Goal: Task Accomplishment & Management: Use online tool/utility

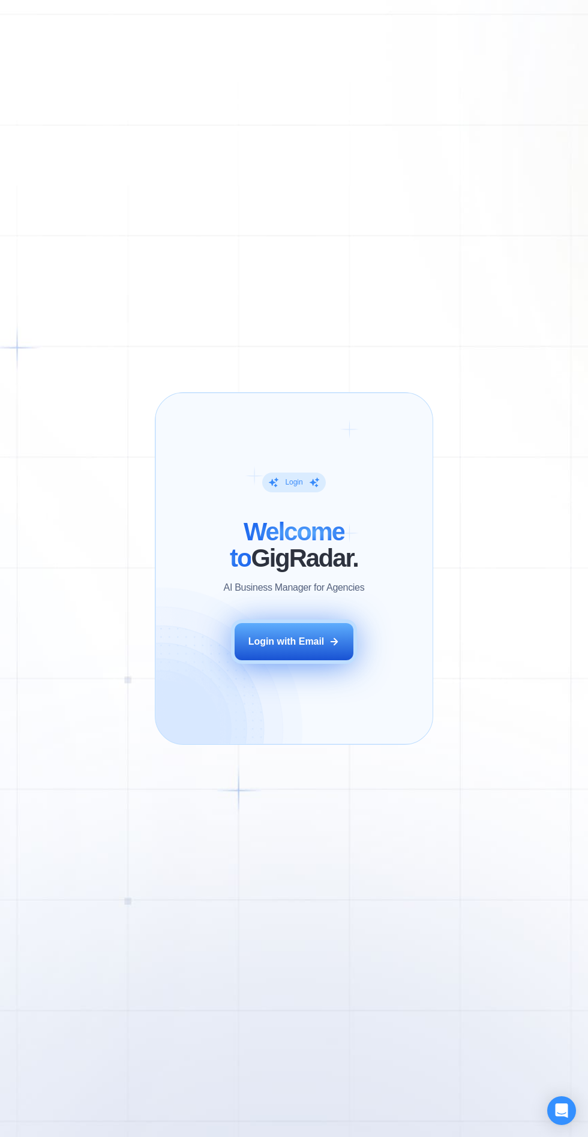
click at [310, 640] on div "Login with Email" at bounding box center [286, 641] width 76 height 13
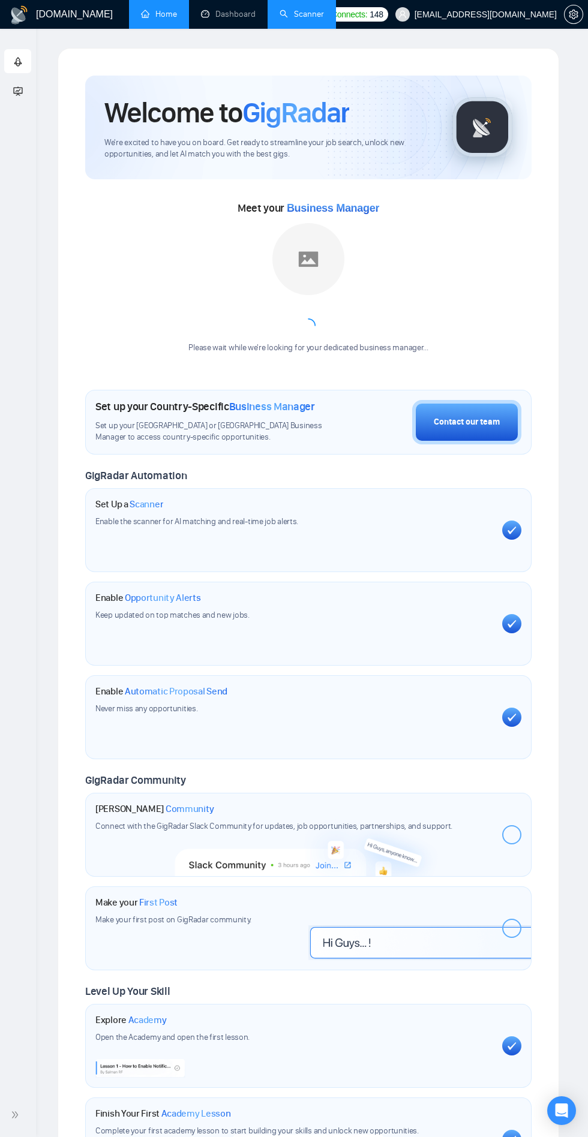
click at [303, 19] on link "Scanner" at bounding box center [301, 14] width 44 height 10
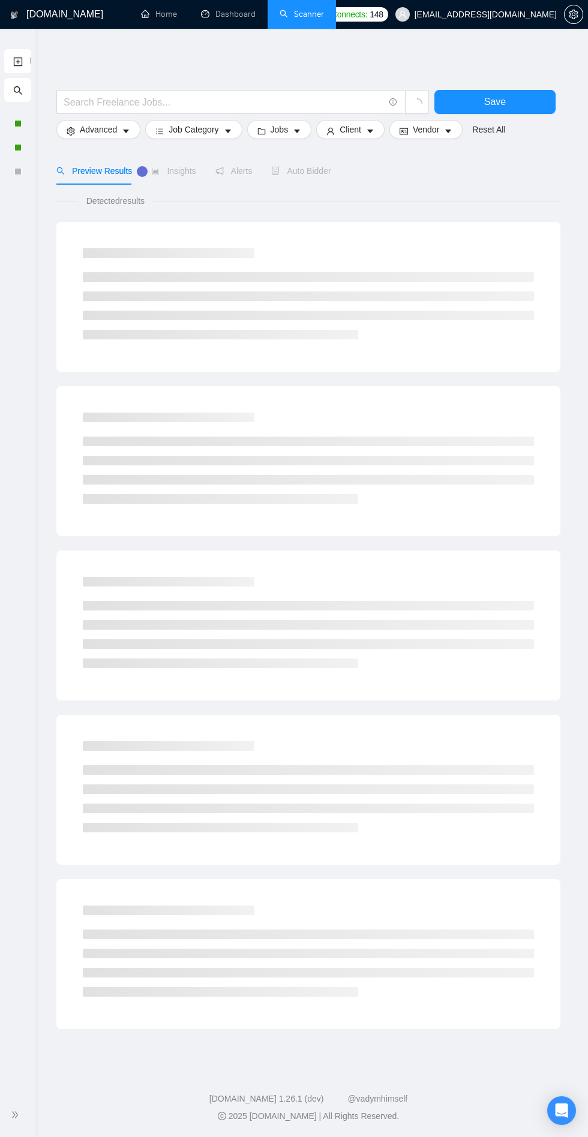
click at [18, 1120] on span "double-right" at bounding box center [17, 1115] width 12 height 12
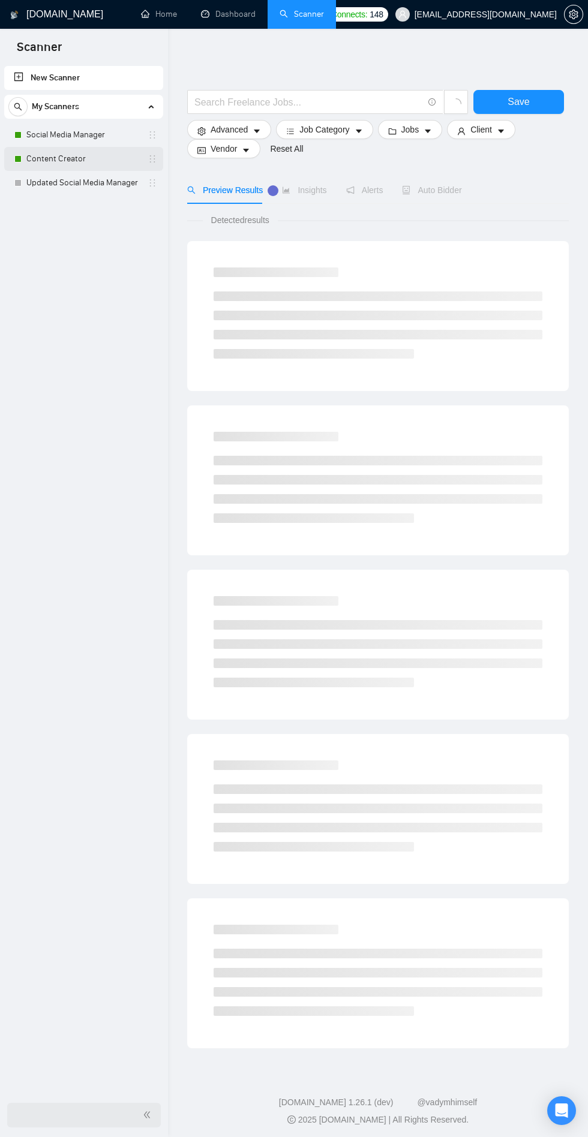
click at [73, 166] on link "Content Creator" at bounding box center [83, 159] width 114 height 24
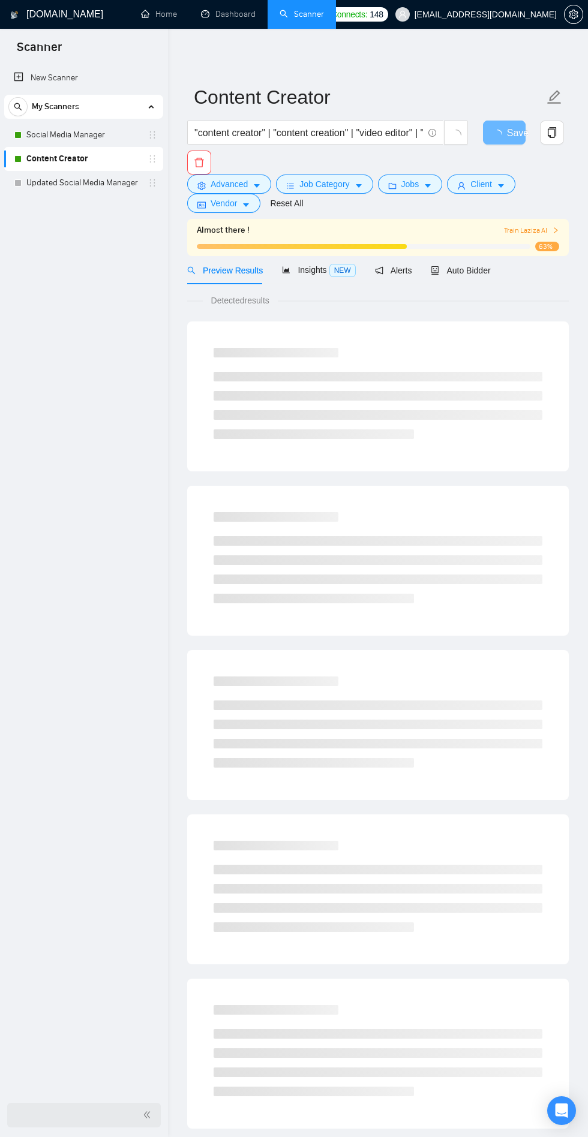
click at [467, 300] on div "Detected results" at bounding box center [377, 300] width 381 height 13
click at [467, 270] on span "Auto Bidder" at bounding box center [460, 271] width 59 height 10
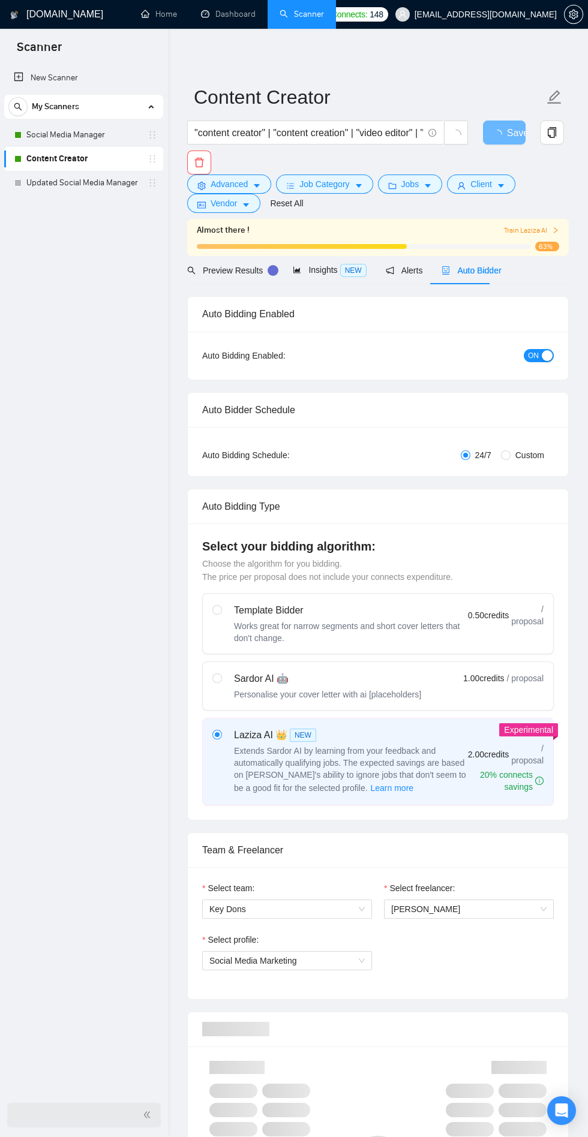
checkbox input "true"
click at [457, 270] on span "Auto Bidder" at bounding box center [470, 271] width 59 height 10
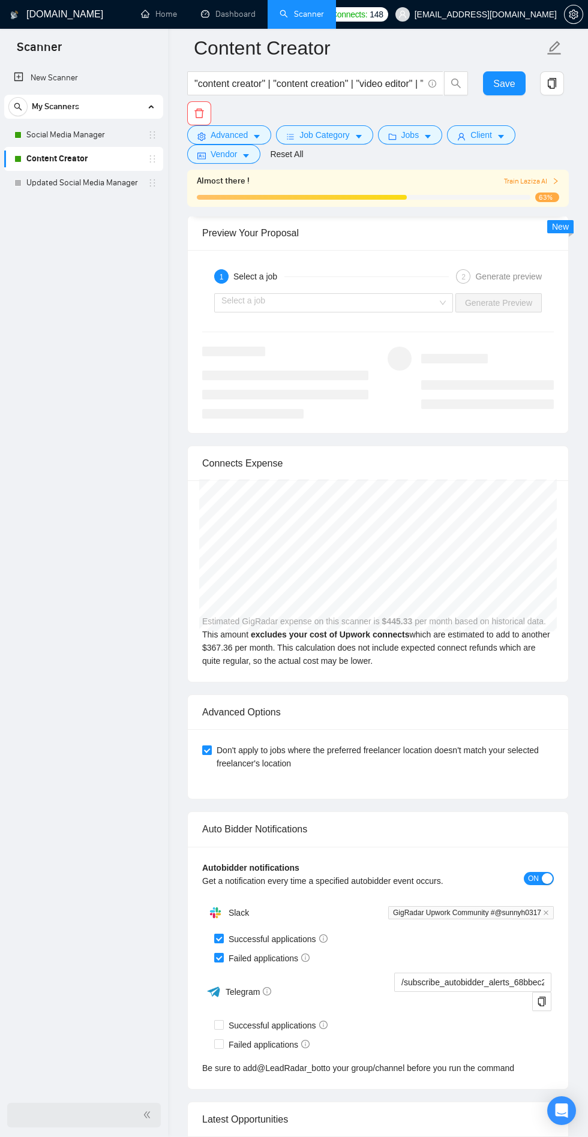
scroll to position [3011, 0]
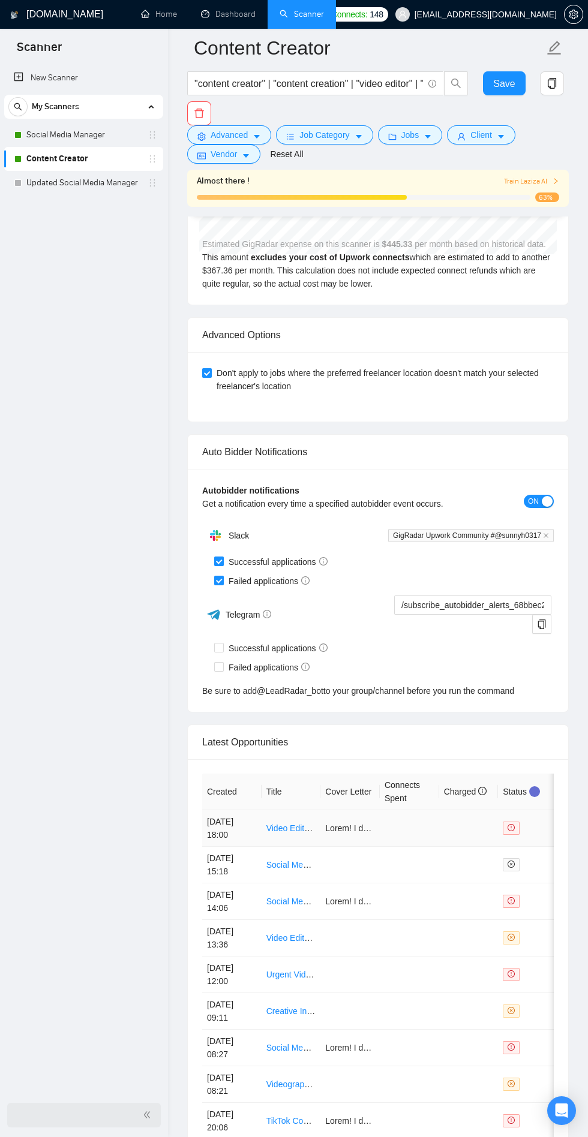
click at [427, 827] on td at bounding box center [409, 828] width 59 height 37
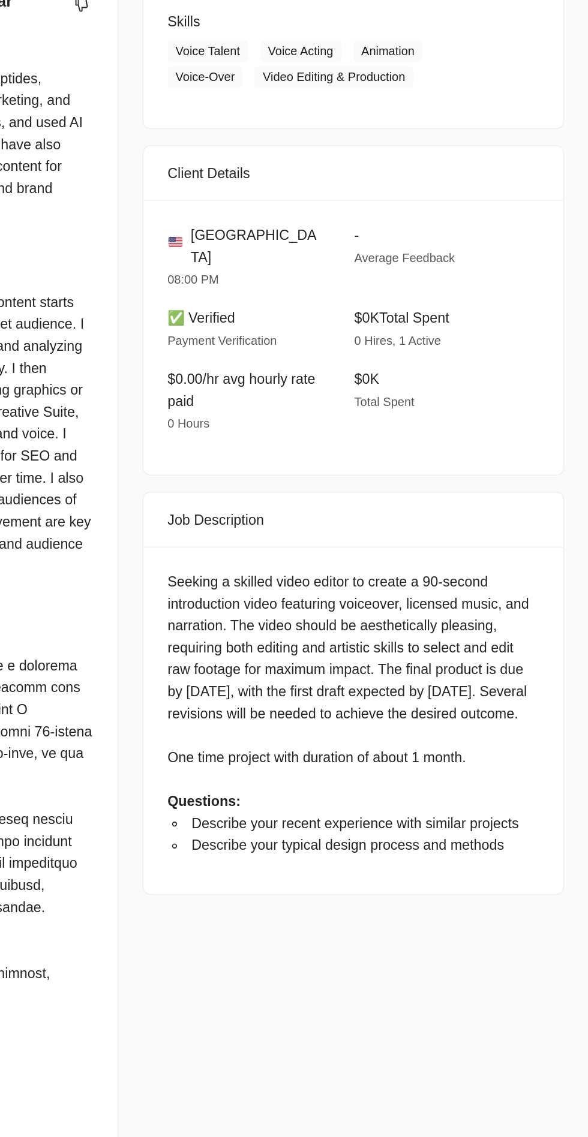
scroll to position [3008, 0]
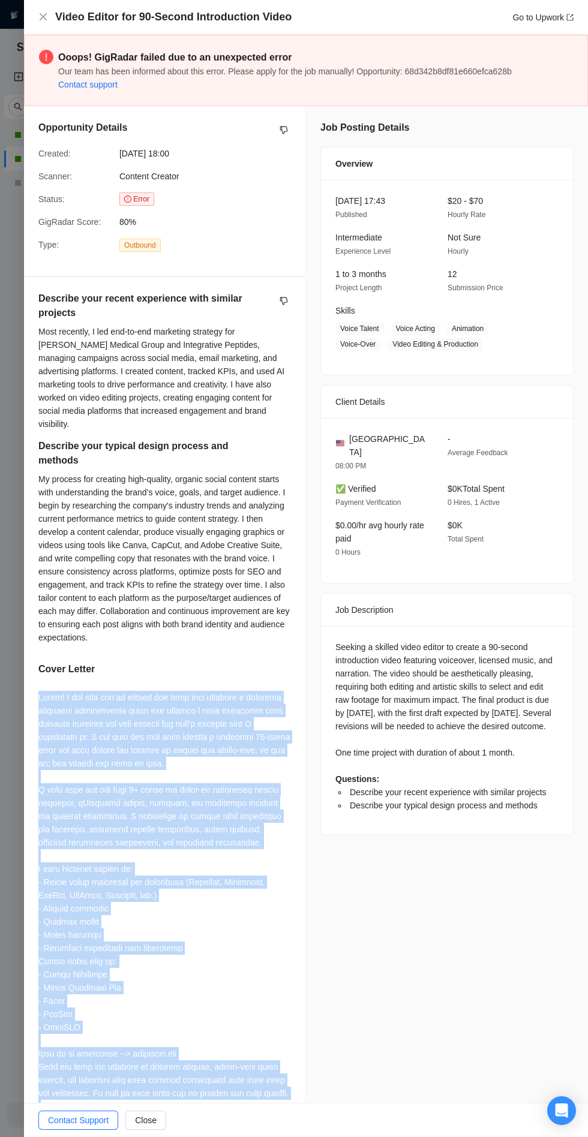
copy div "Lorem! I dol sita con’ad elitsed doe temp inci utlabore e dolorema aliquaeni ad…"
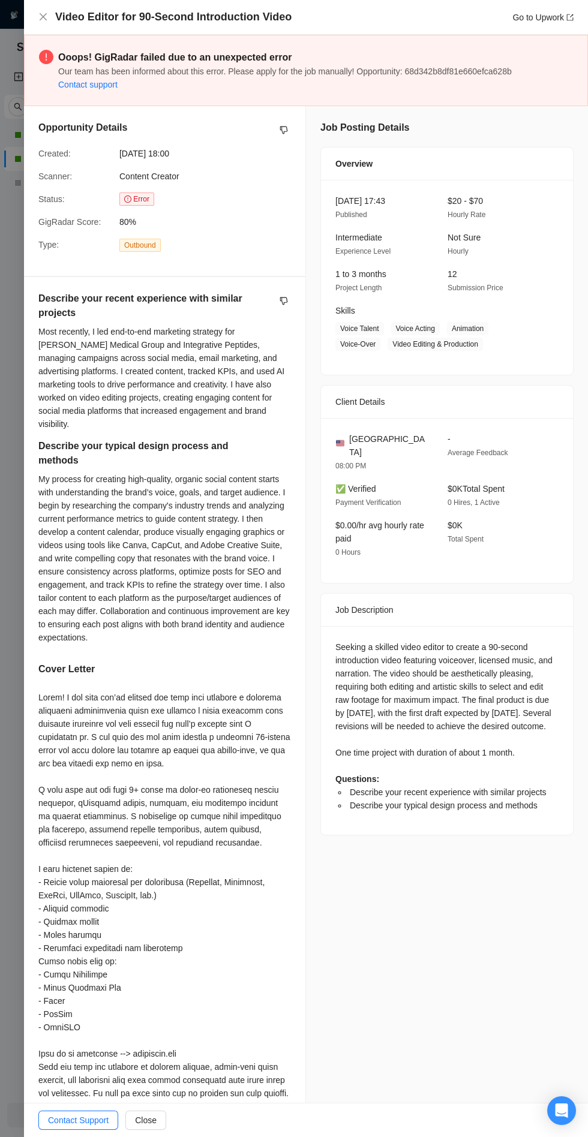
click at [37, 19] on div "Video Editor for 90-Second Introduction Video Go to Upwork" at bounding box center [306, 17] width 564 height 35
click at [40, 43] on div "Ooops! GigRadar failed due to an unexpected error Our team has been informed ab…" at bounding box center [306, 70] width 564 height 71
click at [43, 17] on icon "close" at bounding box center [43, 16] width 7 height 7
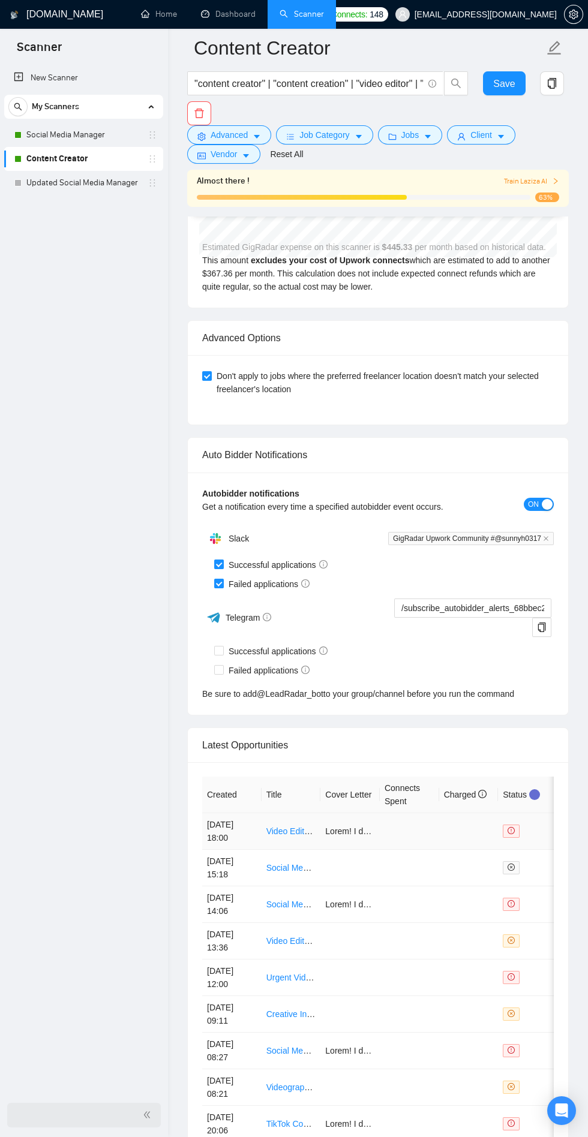
click at [281, 830] on link "Video Editor for 90-Second Introduction Video" at bounding box center [351, 831] width 170 height 10
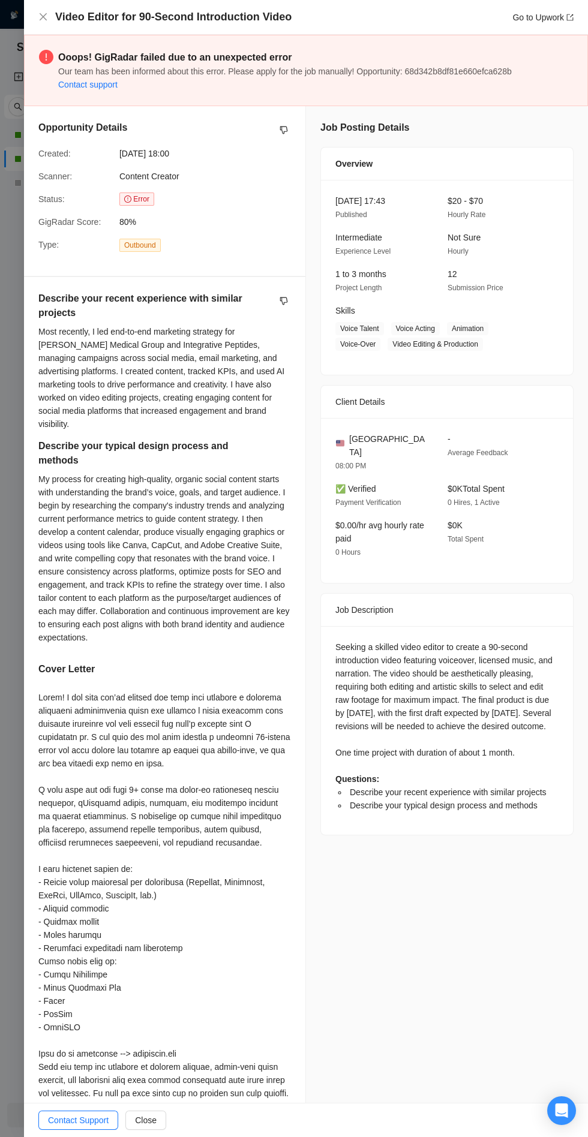
scroll to position [3011, 0]
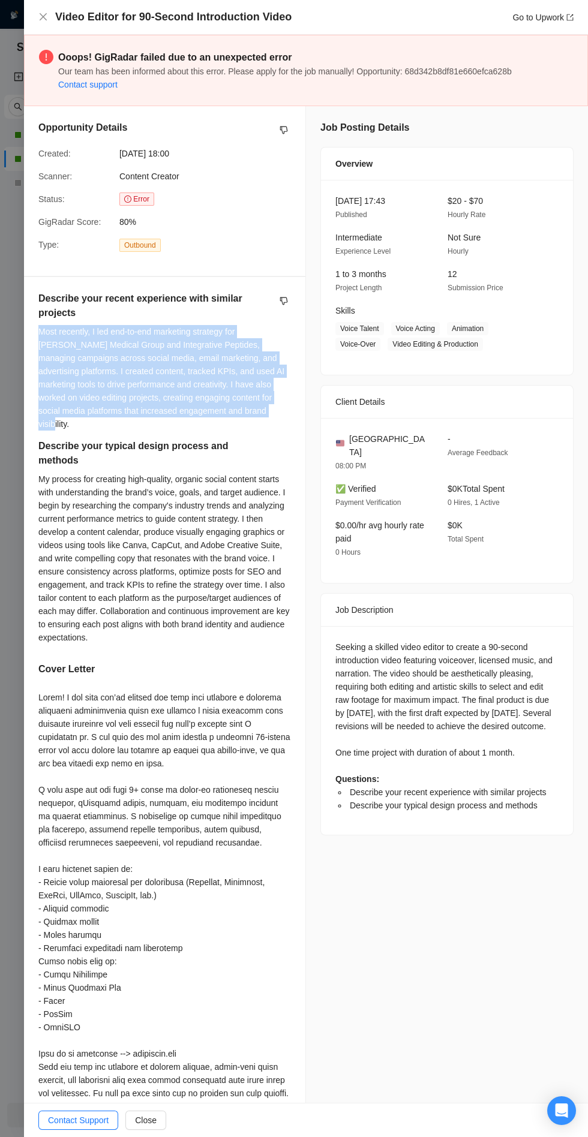
copy div "Most recently, I led end-to-end marketing strategy for [PERSON_NAME] Medical Gr…"
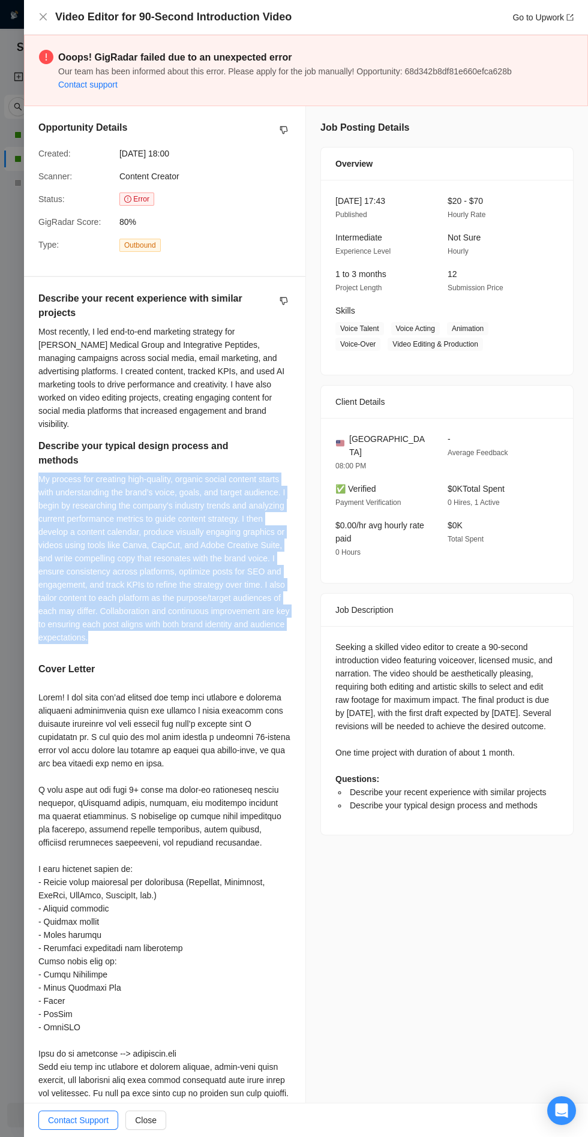
copy div "My process for creating high-quality, organic social content starts with unders…"
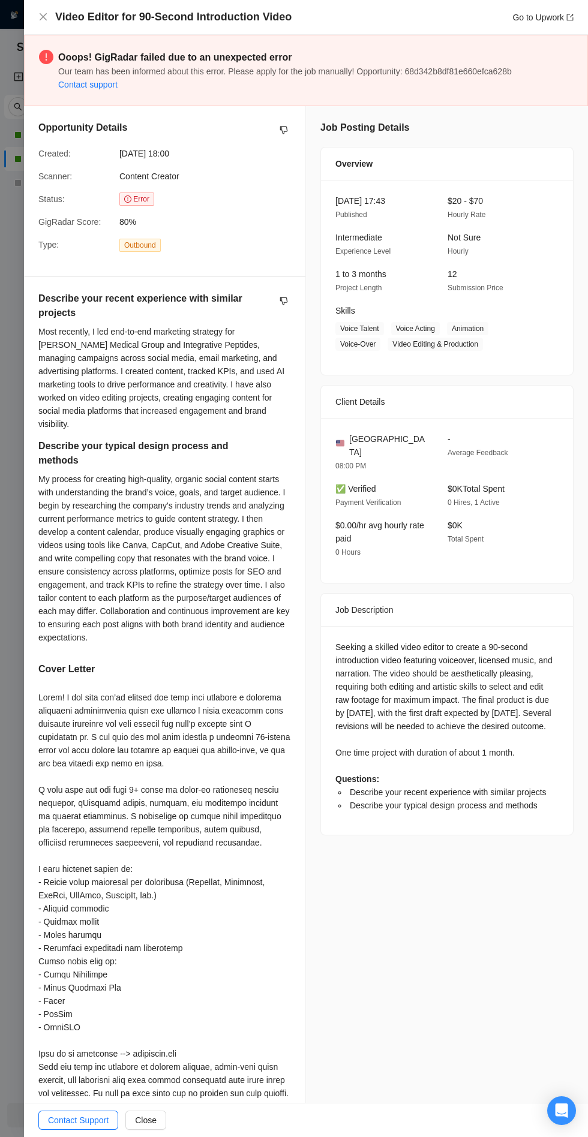
click at [35, 11] on div "Video Editor for 90-Second Introduction Video Go to Upwork" at bounding box center [306, 17] width 564 height 35
click at [43, 17] on icon "close" at bounding box center [43, 16] width 7 height 7
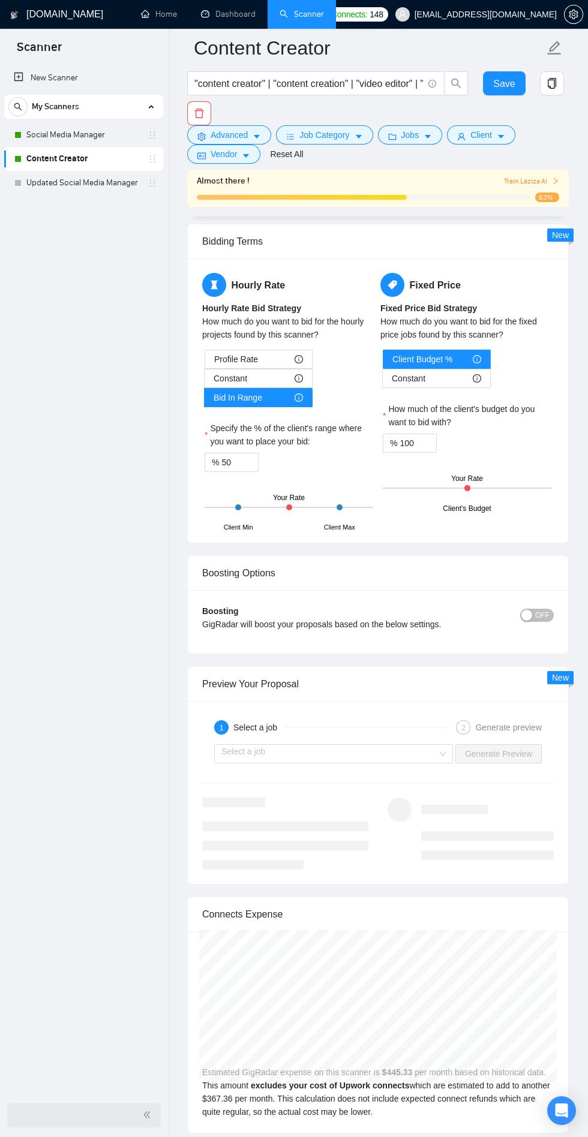
scroll to position [2181, 0]
